Goal: Task Accomplishment & Management: Manage account settings

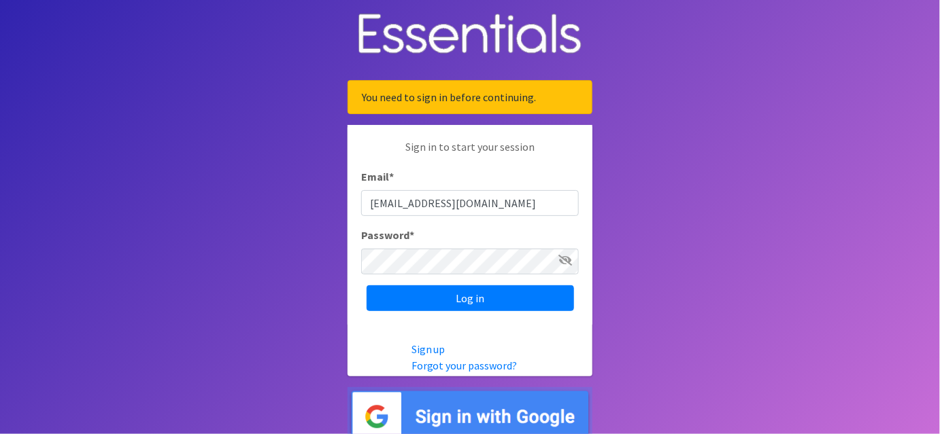
type input "[EMAIL_ADDRESS][DOMAIN_NAME]"
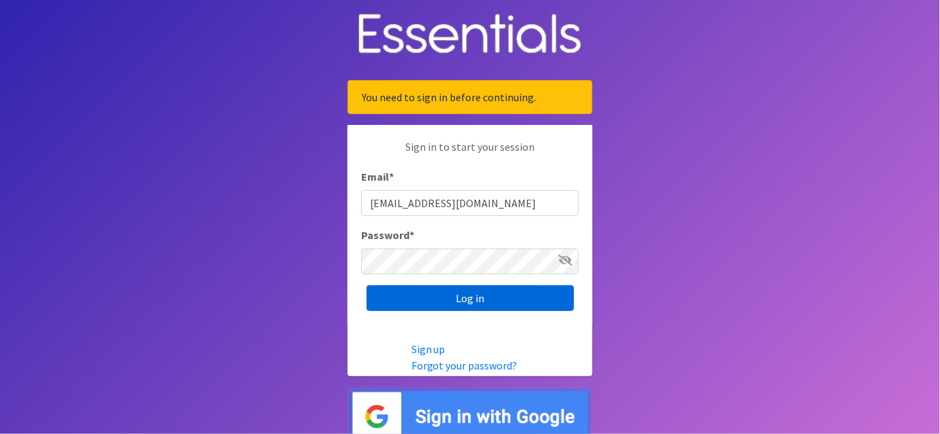
click at [471, 299] on input "Log in" at bounding box center [469, 299] width 207 height 26
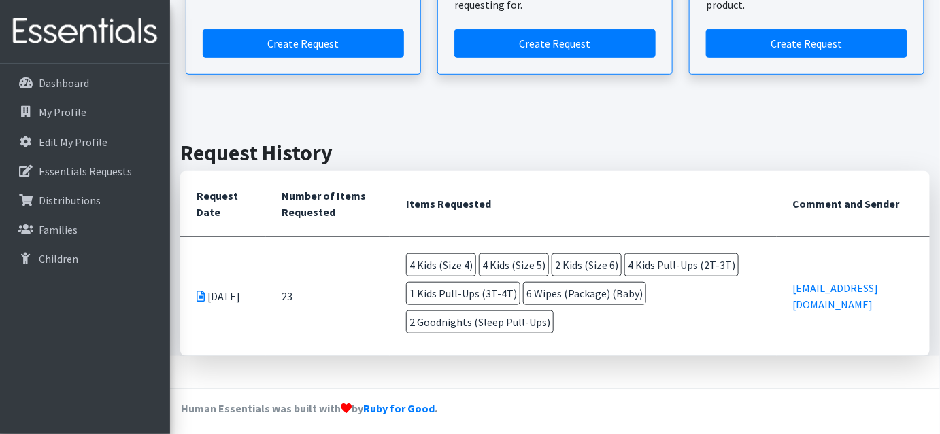
scroll to position [259, 0]
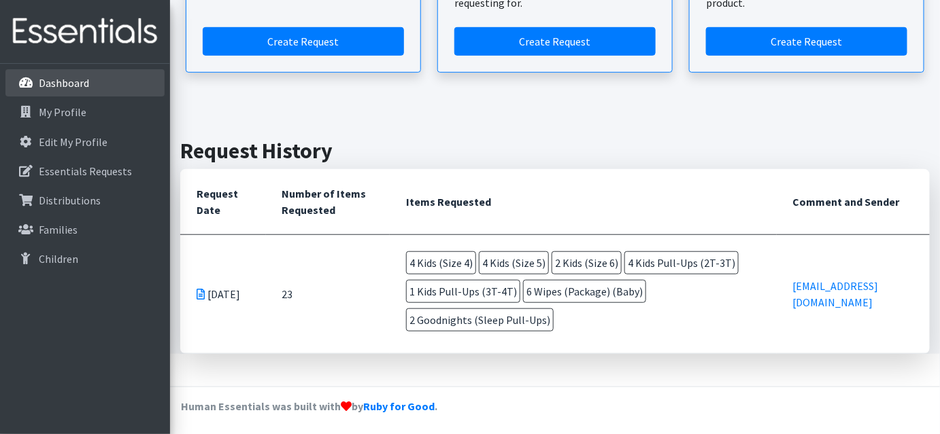
click at [81, 81] on p "Dashboard" at bounding box center [64, 83] width 50 height 14
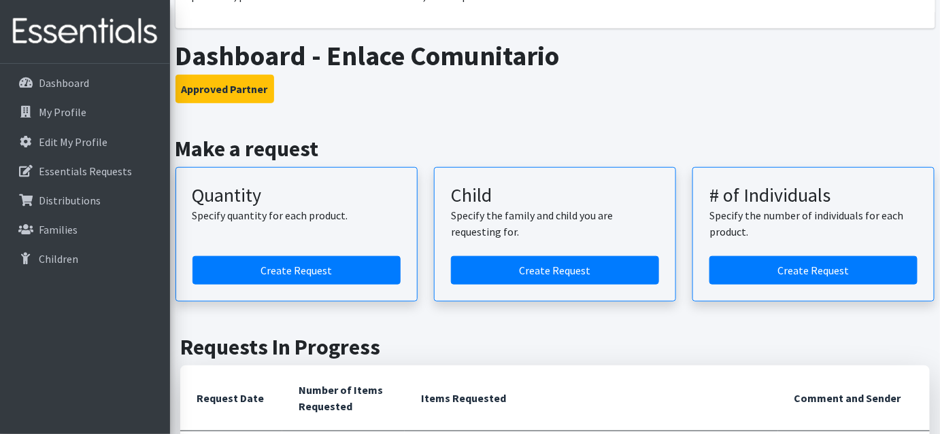
scroll to position [247, 0]
